Goal: Information Seeking & Learning: Check status

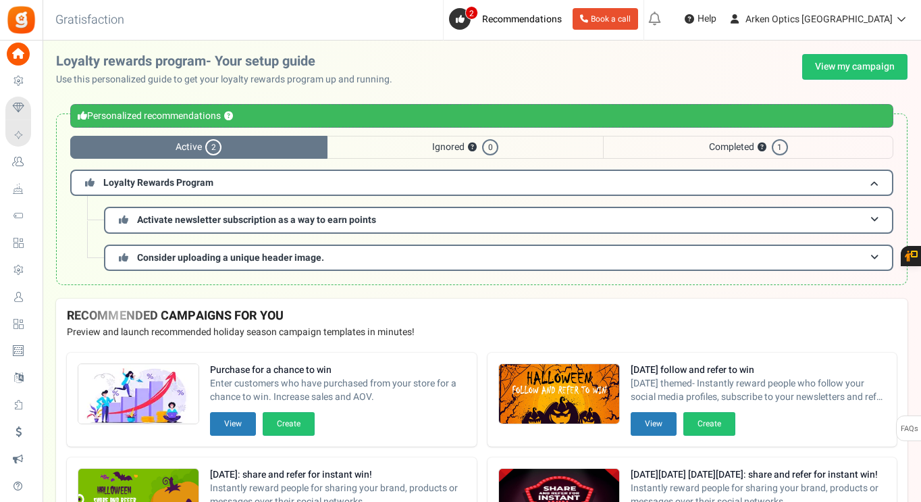
click at [837, 50] on div "Under maintenance we will be back soon We apologize for any inconvenience. The …" at bounding box center [482, 224] width 878 height 367
click at [837, 59] on link "View my campaign" at bounding box center [854, 67] width 105 height 26
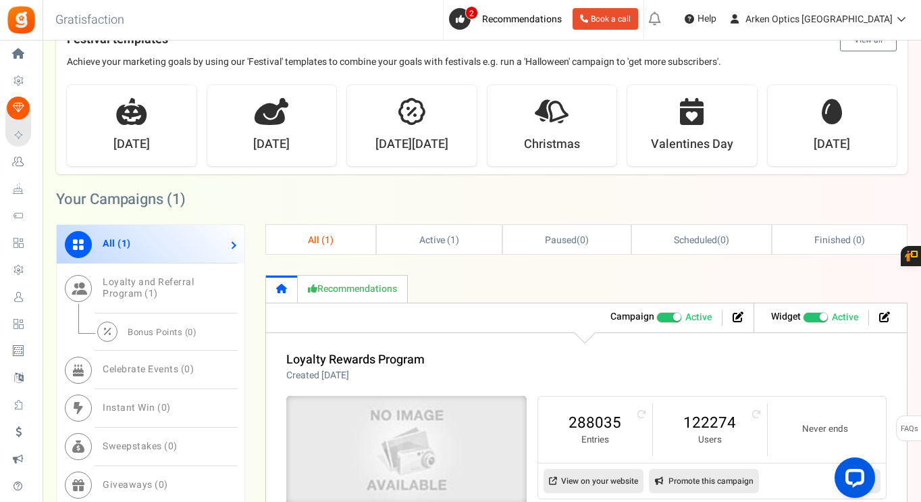
scroll to position [608, 0]
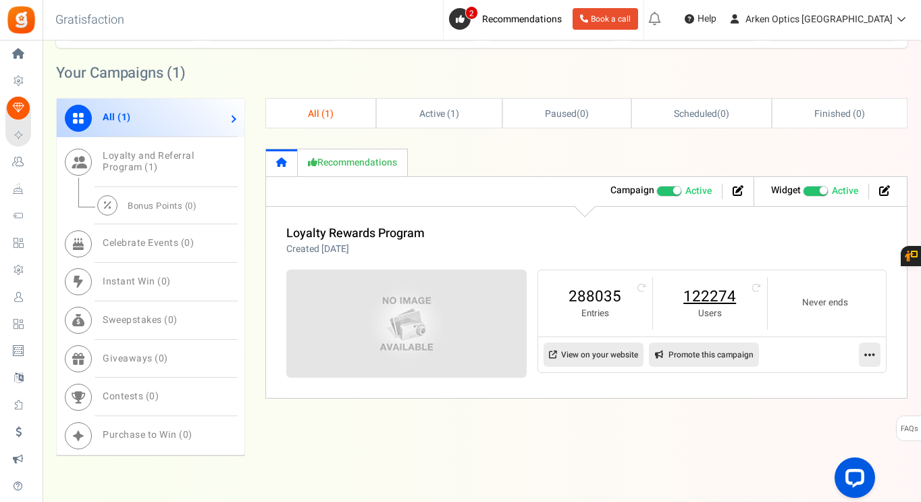
click at [713, 300] on link "122274" at bounding box center [709, 297] width 87 height 22
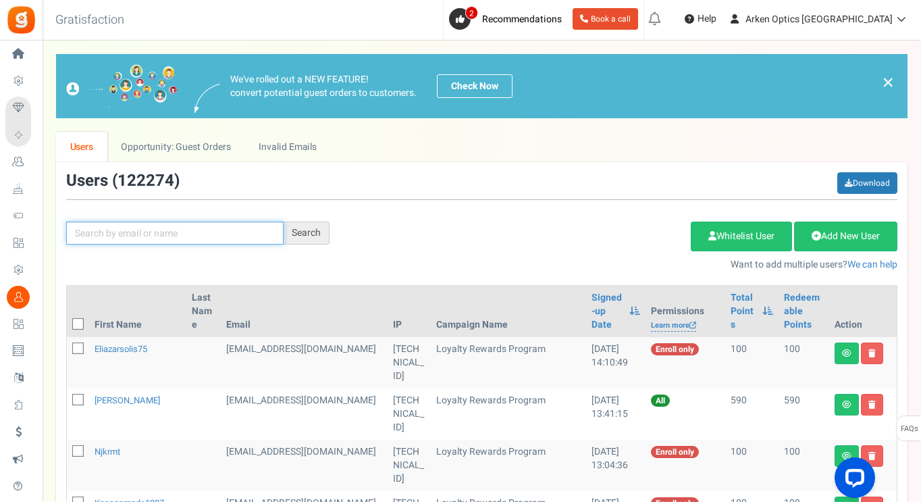
click at [174, 235] on input "text" at bounding box center [174, 232] width 217 height 23
paste input "[EMAIL_ADDRESS][PERSON_NAME][DOMAIN_NAME]"
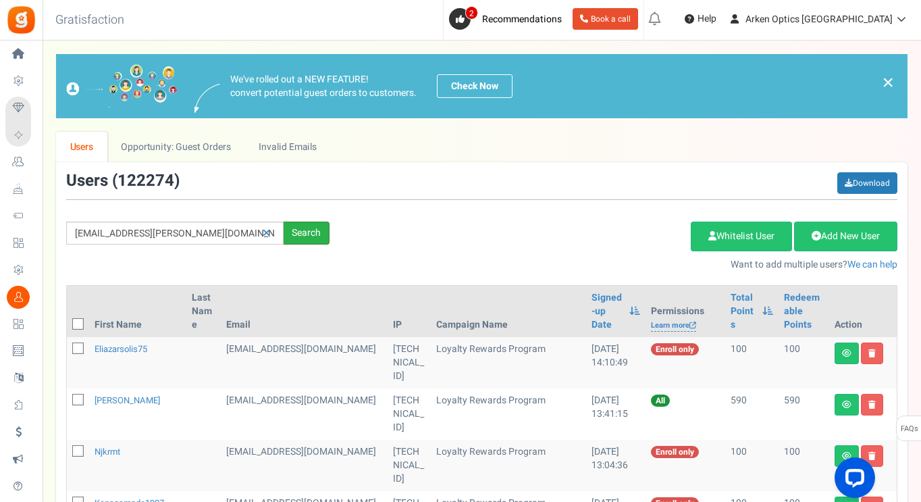
click at [294, 230] on div "Search" at bounding box center [307, 232] width 46 height 23
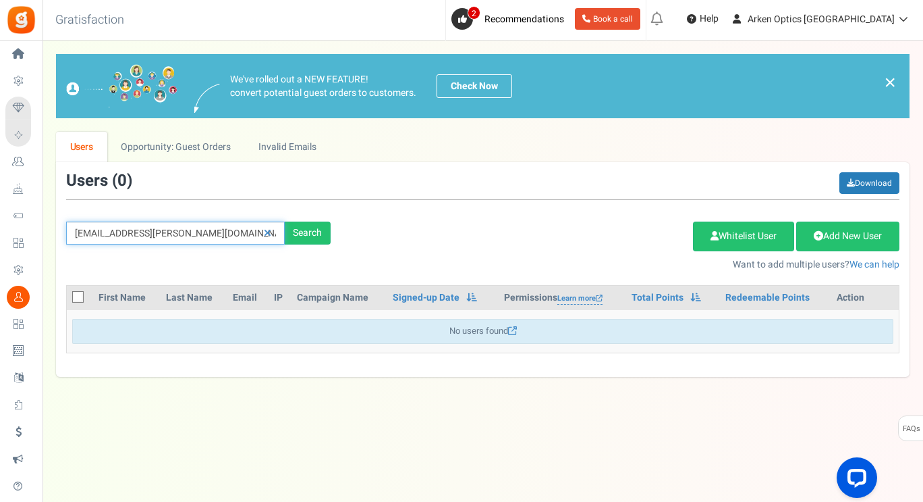
click at [207, 228] on input "[EMAIL_ADDRESS][PERSON_NAME][DOMAIN_NAME]" at bounding box center [175, 232] width 219 height 23
click at [310, 234] on div "Search" at bounding box center [308, 232] width 46 height 23
drag, startPoint x: 196, startPoint y: 233, endPoint x: 134, endPoint y: 230, distance: 62.2
click at [134, 230] on input "[EMAIL_ADDRESS][PERSON_NAME][DOMAIN_NAME]" at bounding box center [175, 232] width 219 height 23
type input "[PERSON_NAME]"
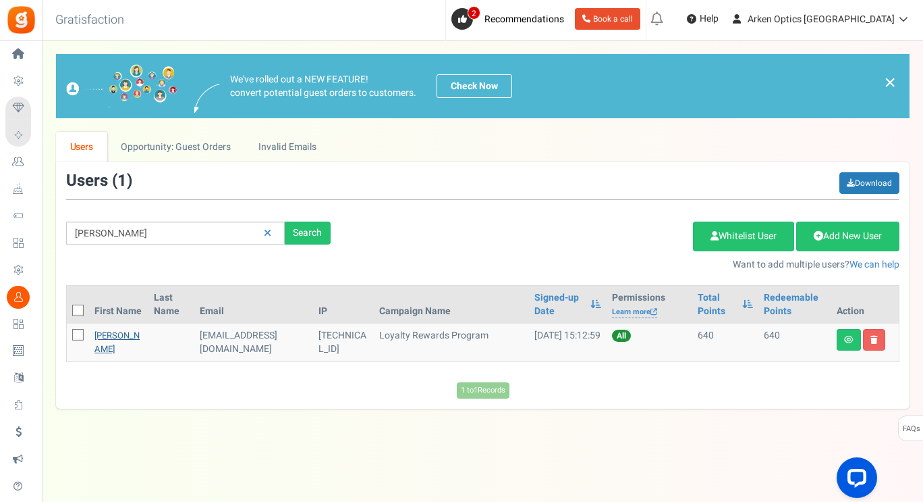
click at [97, 340] on link "[PERSON_NAME]" at bounding box center [117, 342] width 45 height 26
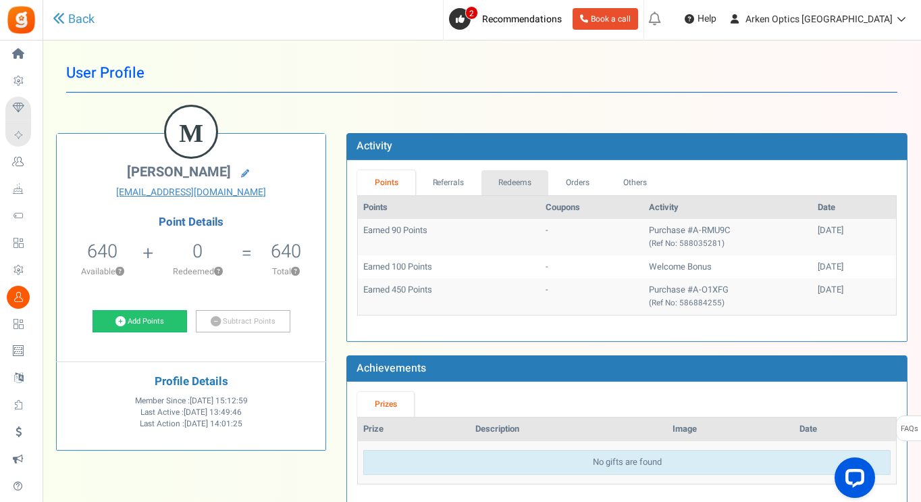
click at [520, 175] on link "Redeems" at bounding box center [515, 182] width 68 height 25
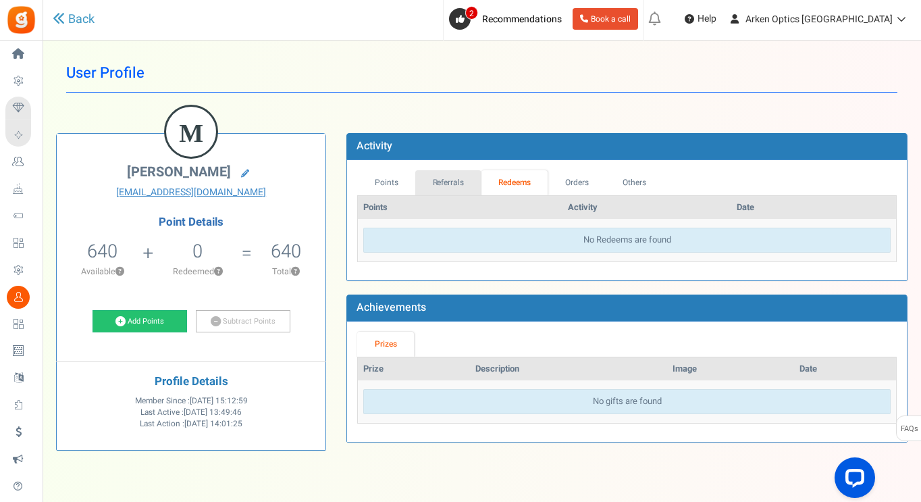
click at [456, 184] on link "Referrals" at bounding box center [448, 182] width 66 height 25
click at [383, 180] on link "Points" at bounding box center [386, 182] width 58 height 25
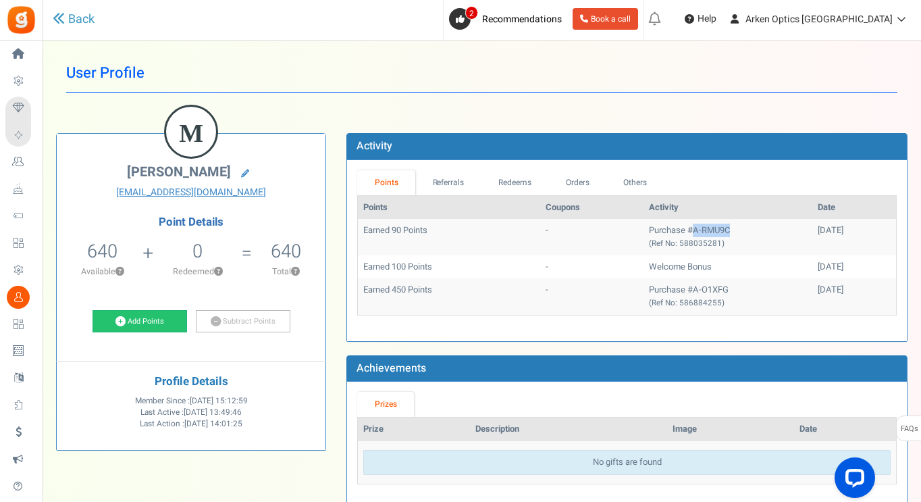
drag, startPoint x: 700, startPoint y: 231, endPoint x: 663, endPoint y: 232, distance: 37.2
click at [663, 232] on td "Purchase #A-RMU9C (Ref No: 588035281)" at bounding box center [727, 237] width 169 height 36
copy td "A-RMU9C"
